Goal: Navigation & Orientation: Go to known website

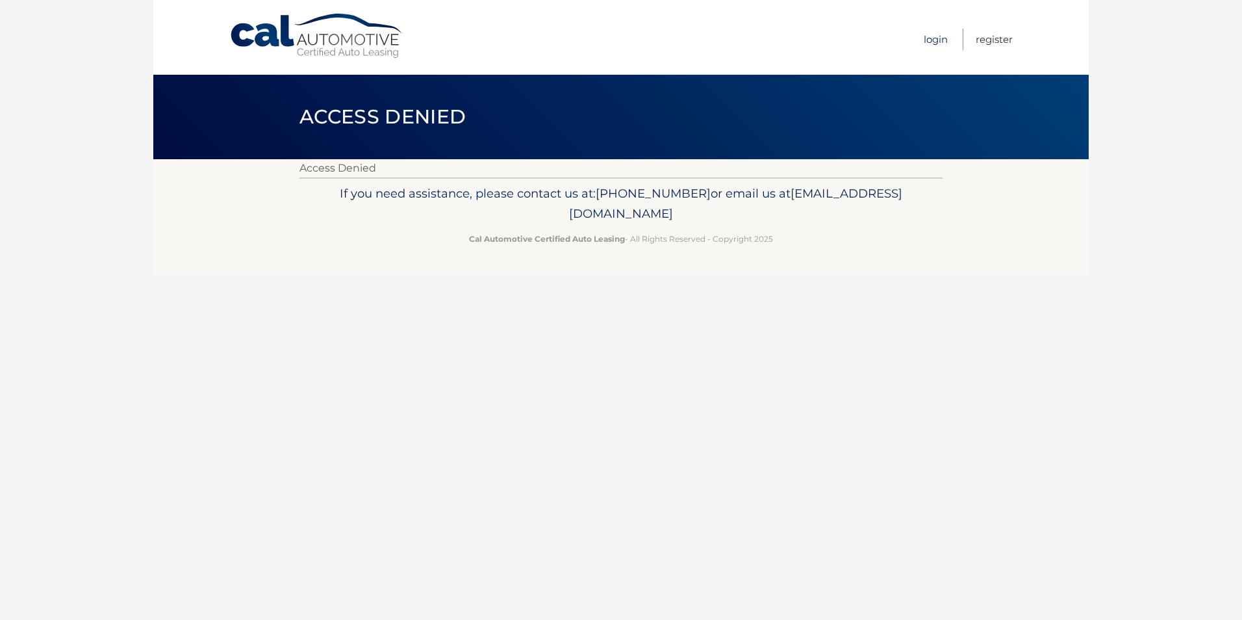
click at [936, 42] on link "Login" at bounding box center [935, 39] width 24 height 21
click at [934, 43] on link "Login" at bounding box center [935, 39] width 24 height 21
